Goal: Task Accomplishment & Management: Use online tool/utility

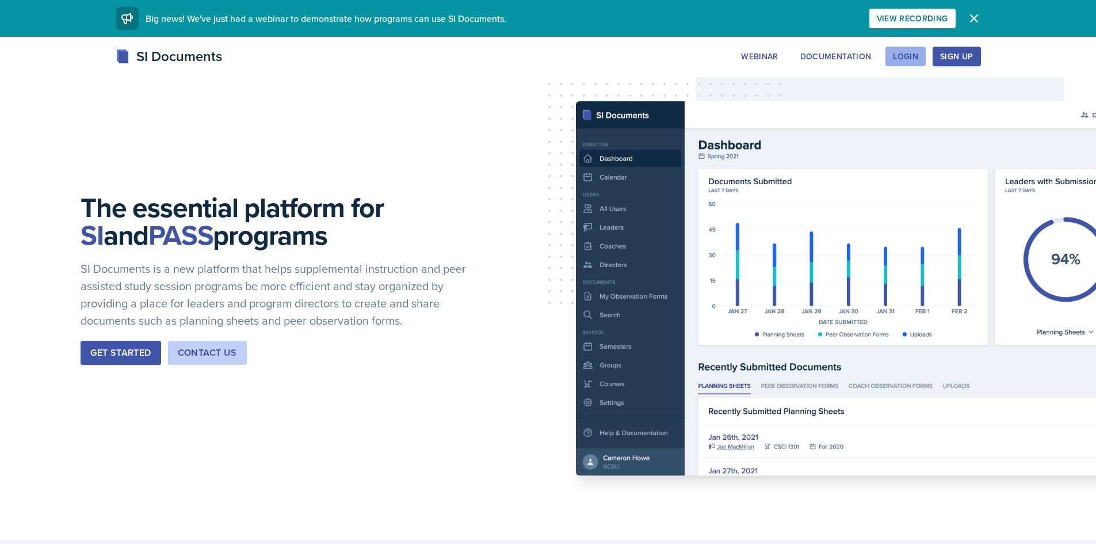
click at [904, 62] on button "Login" at bounding box center [906, 57] width 40 height 20
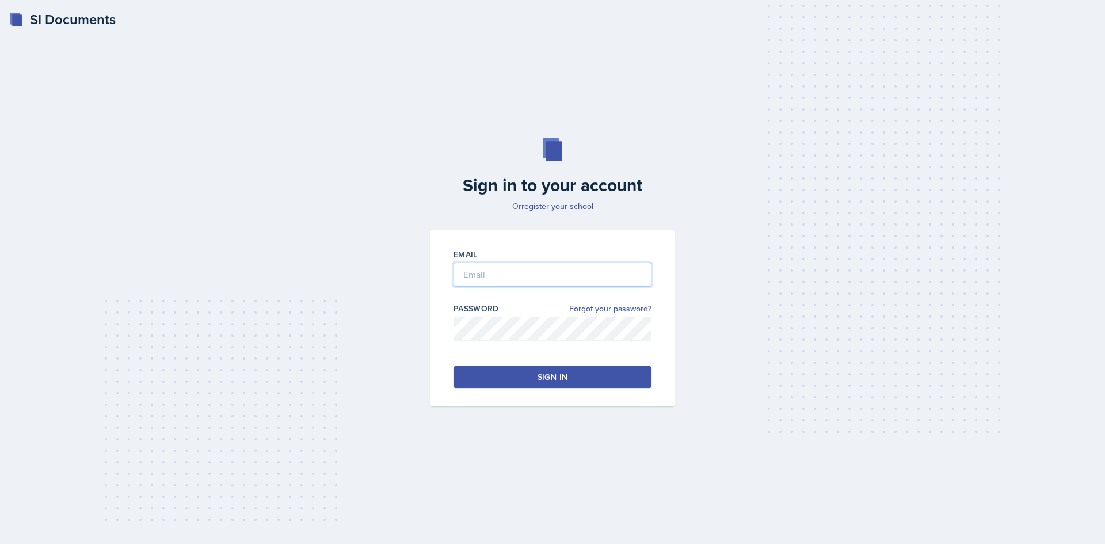
click at [470, 277] on input "email" at bounding box center [552, 274] width 198 height 24
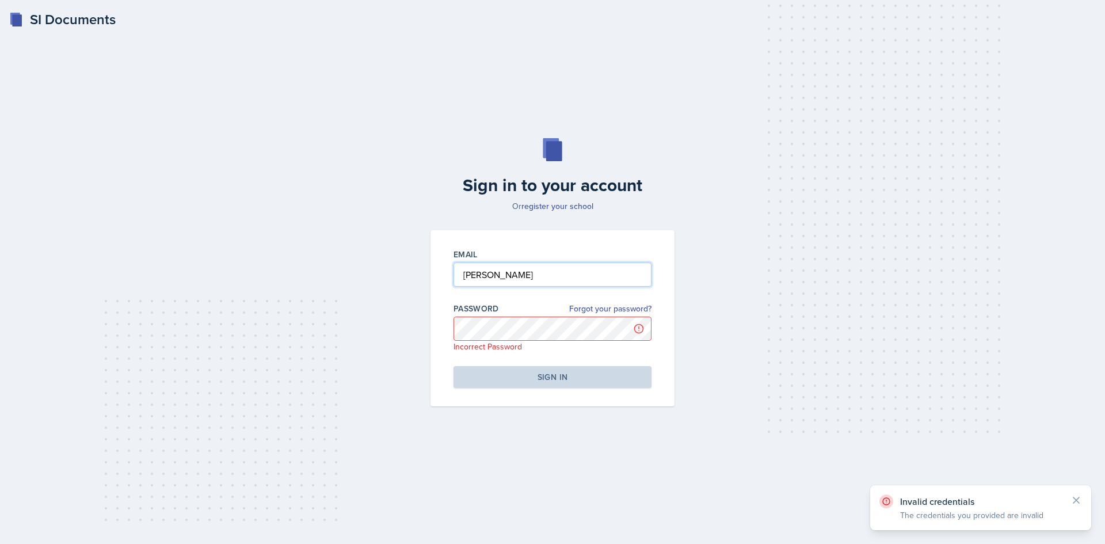
click at [465, 272] on input "[PERSON_NAME]" at bounding box center [552, 274] width 198 height 24
drag, startPoint x: 528, startPoint y: 272, endPoint x: 354, endPoint y: 288, distance: 174.6
click at [354, 288] on div "Sign in to your account Or register your school Email [PERSON_NAME] Password Fo…" at bounding box center [552, 272] width 1068 height 342
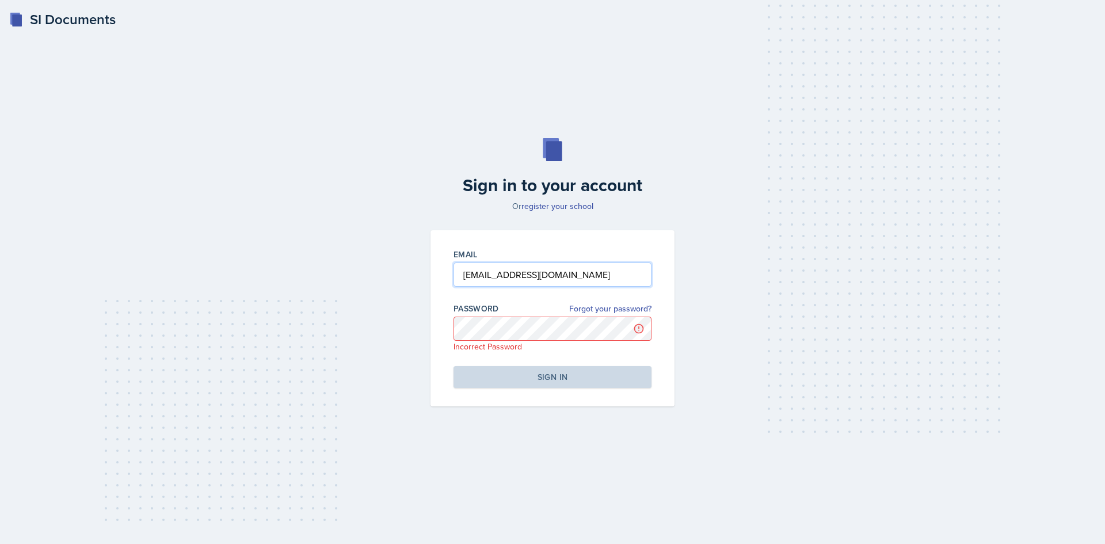
type input "[EMAIL_ADDRESS][DOMAIN_NAME]"
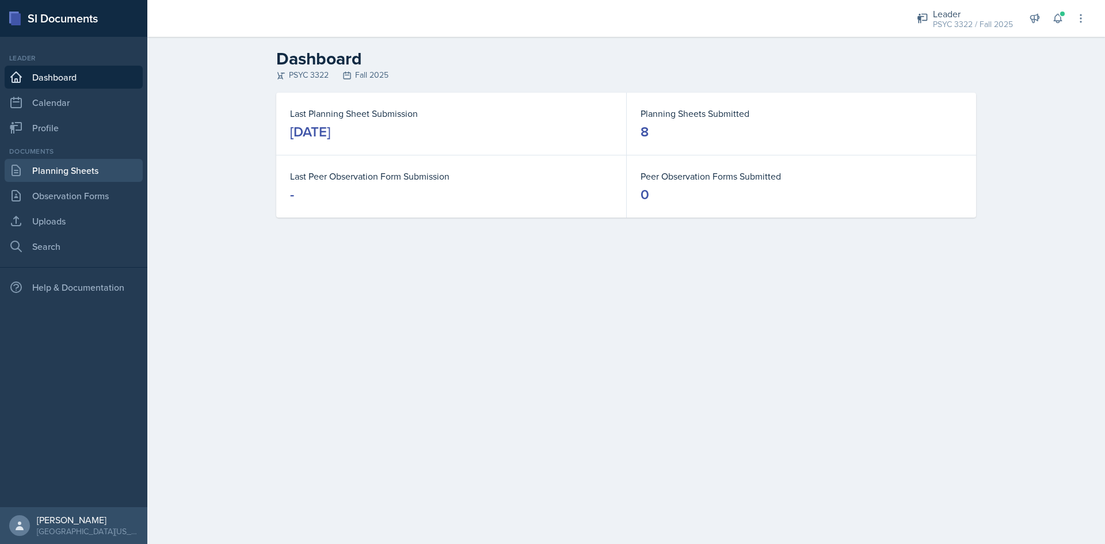
click at [78, 171] on link "Planning Sheets" at bounding box center [74, 170] width 138 height 23
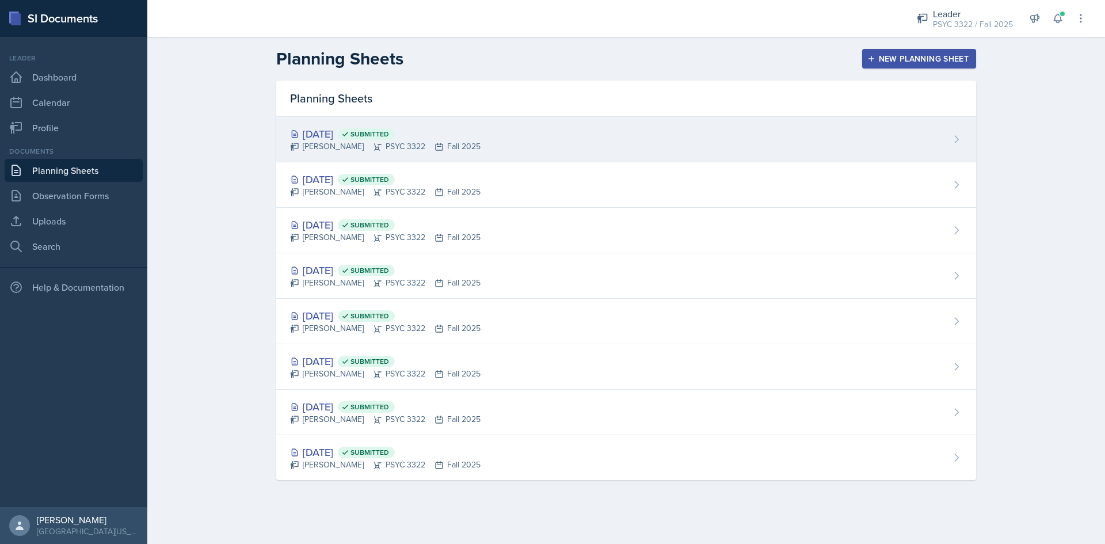
click at [340, 126] on div "[DATE] Submitted" at bounding box center [385, 134] width 190 height 16
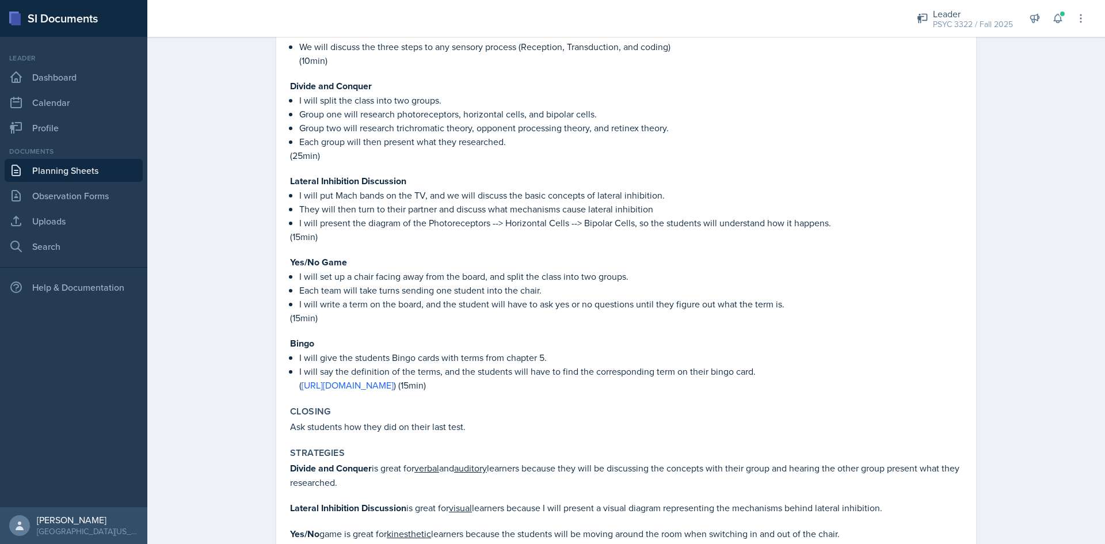
scroll to position [1324, 0]
